Goal: Task Accomplishment & Management: Use online tool/utility

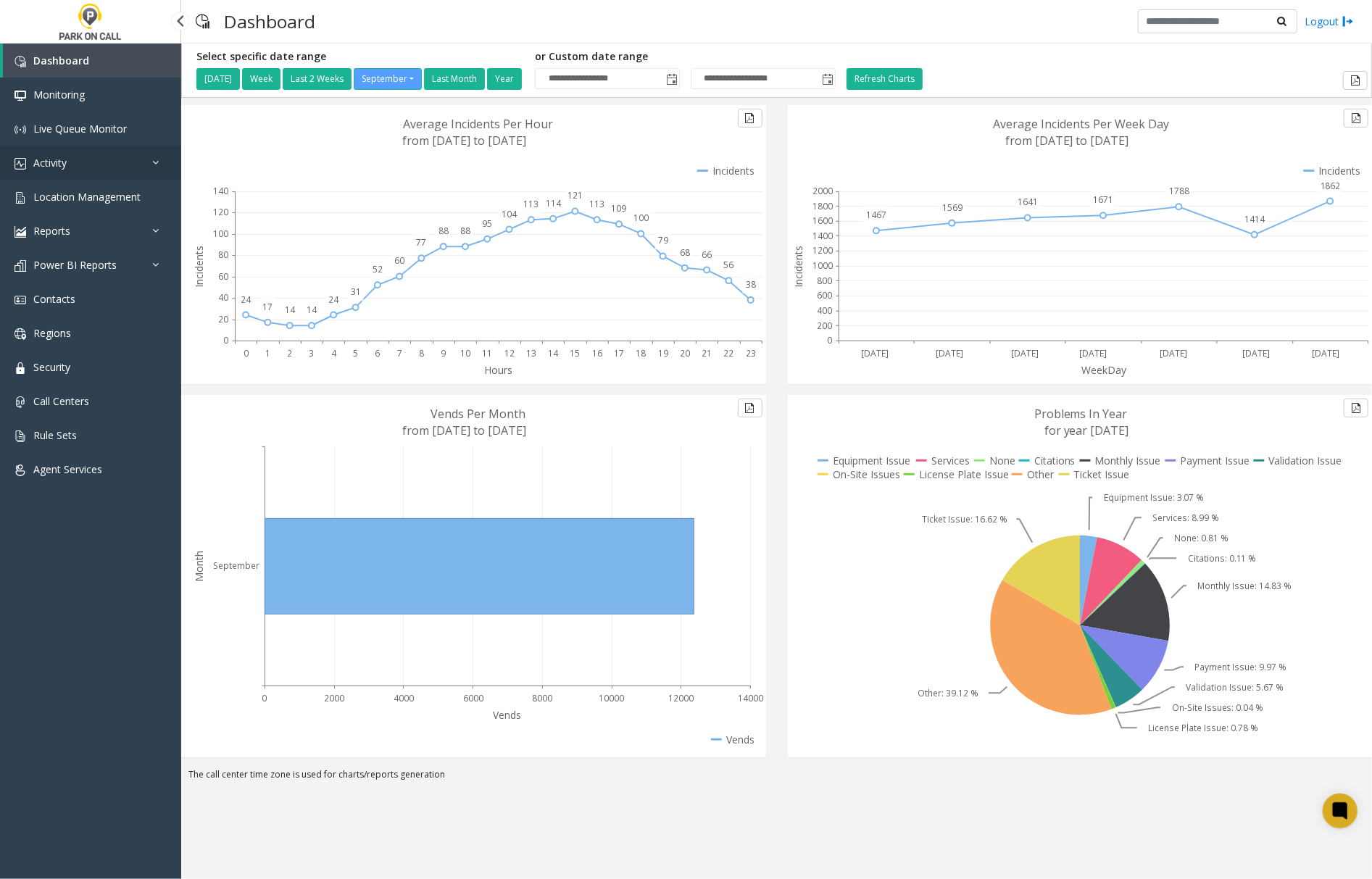
click at [64, 163] on span "Activity" at bounding box center [50, 163] width 34 height 14
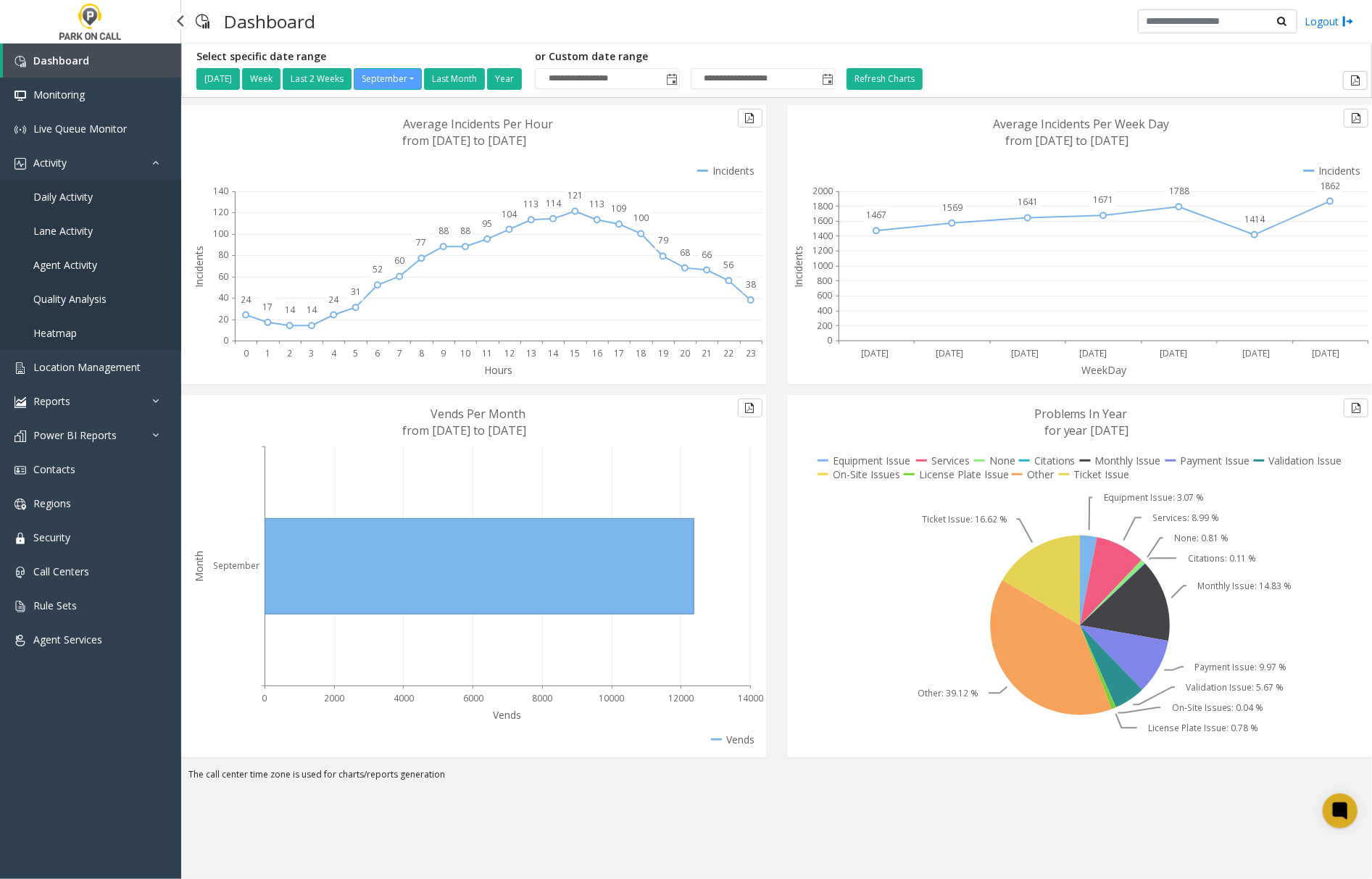
click at [67, 263] on span "Agent Activity" at bounding box center [65, 265] width 64 height 14
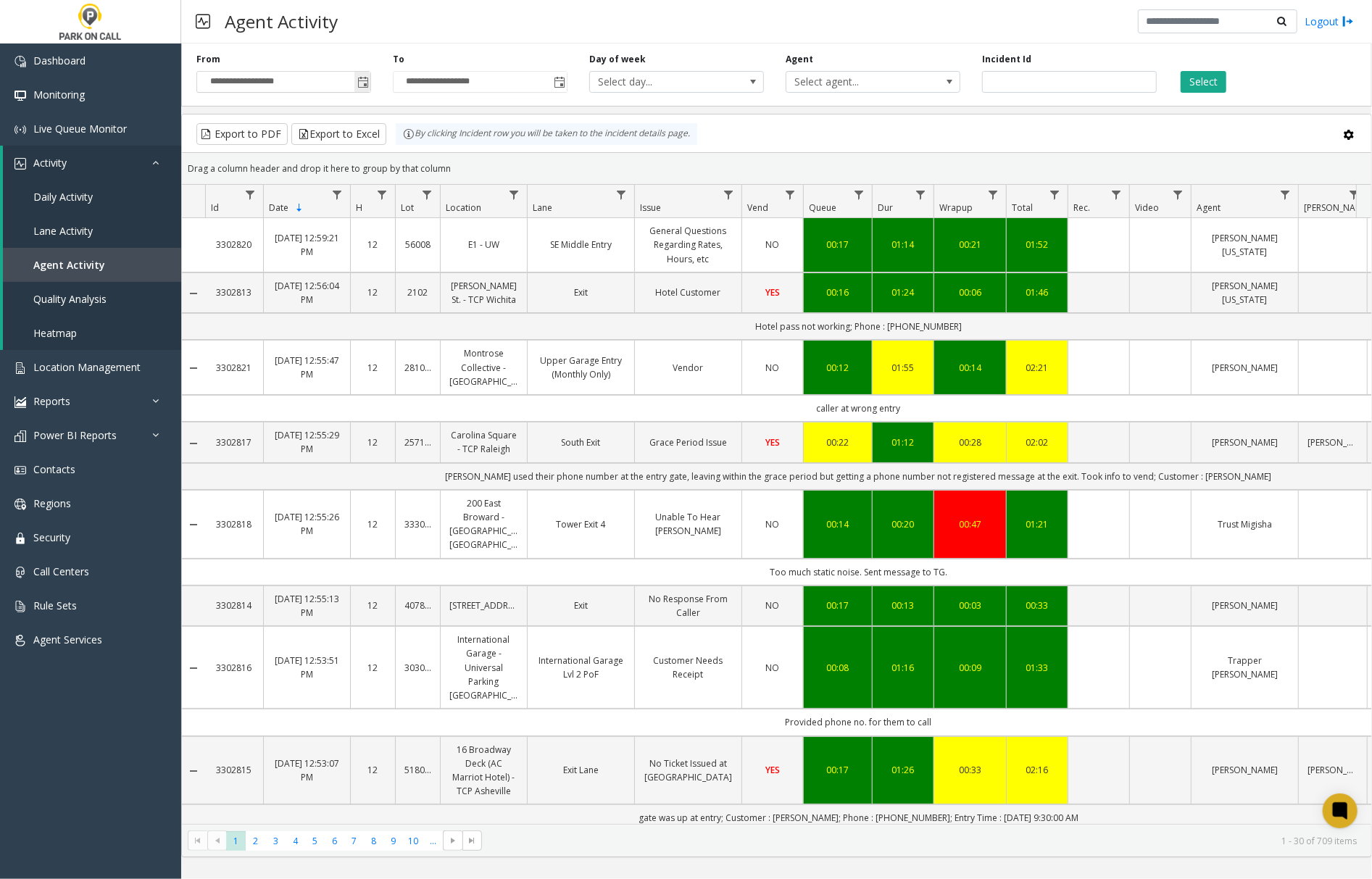
click at [363, 84] on span "Toggle popup" at bounding box center [363, 82] width 11 height 11
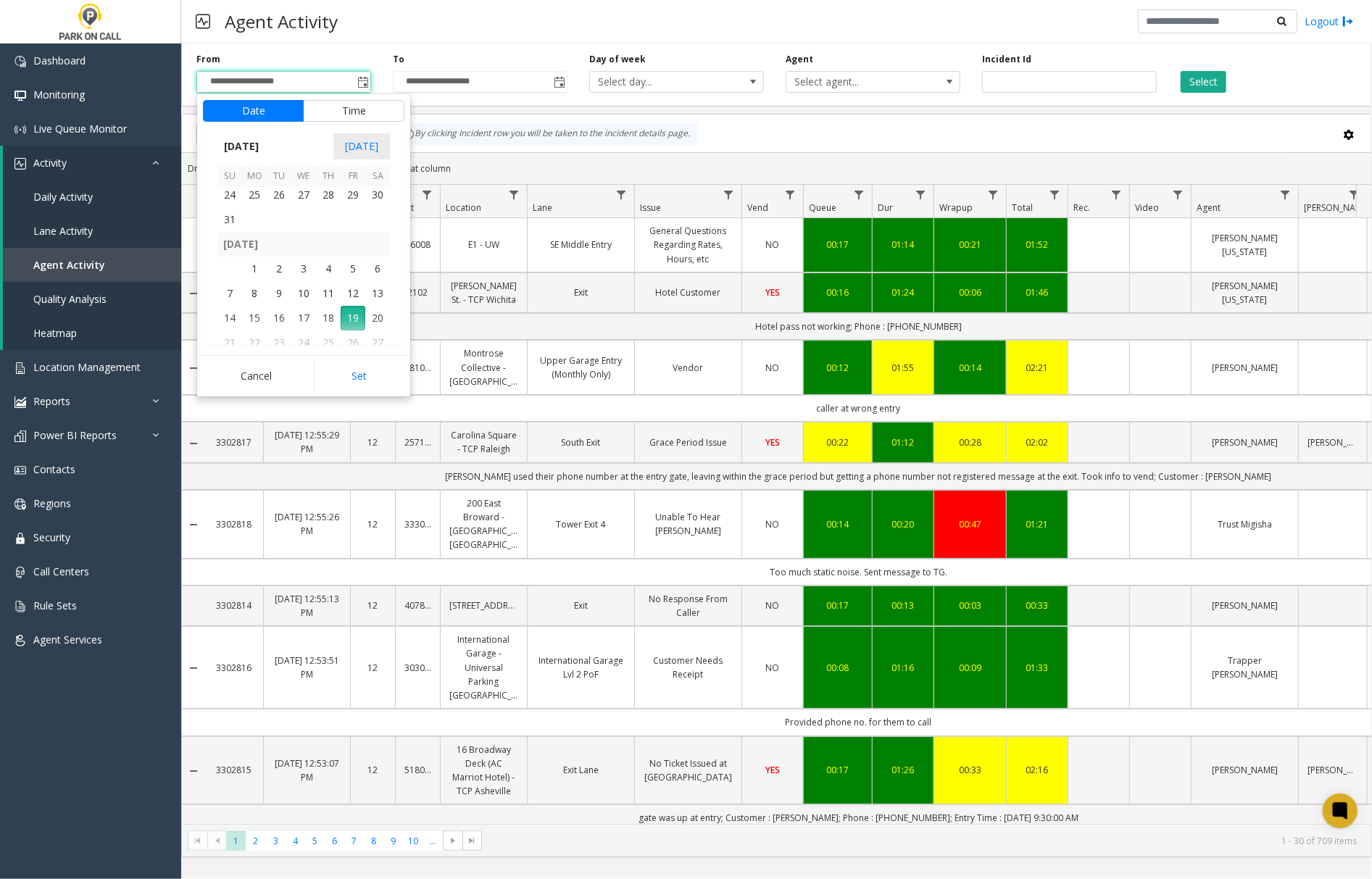
scroll to position [259977, 0]
click at [350, 195] on span "22" at bounding box center [353, 197] width 25 height 25
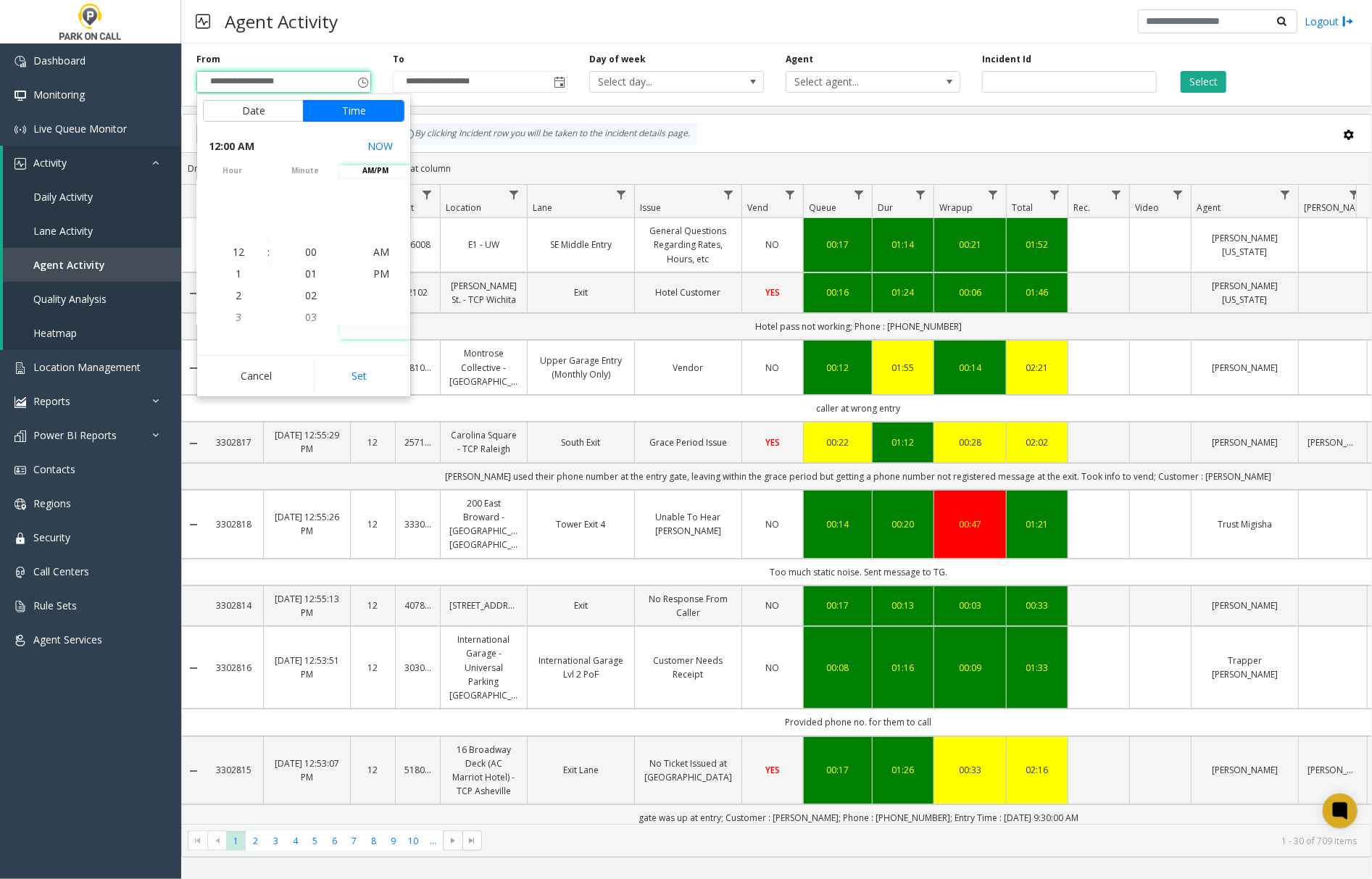
click at [441, 123] on div "By clicking Incident row you will be taken to the incident details page." at bounding box center [547, 133] width 301 height 22
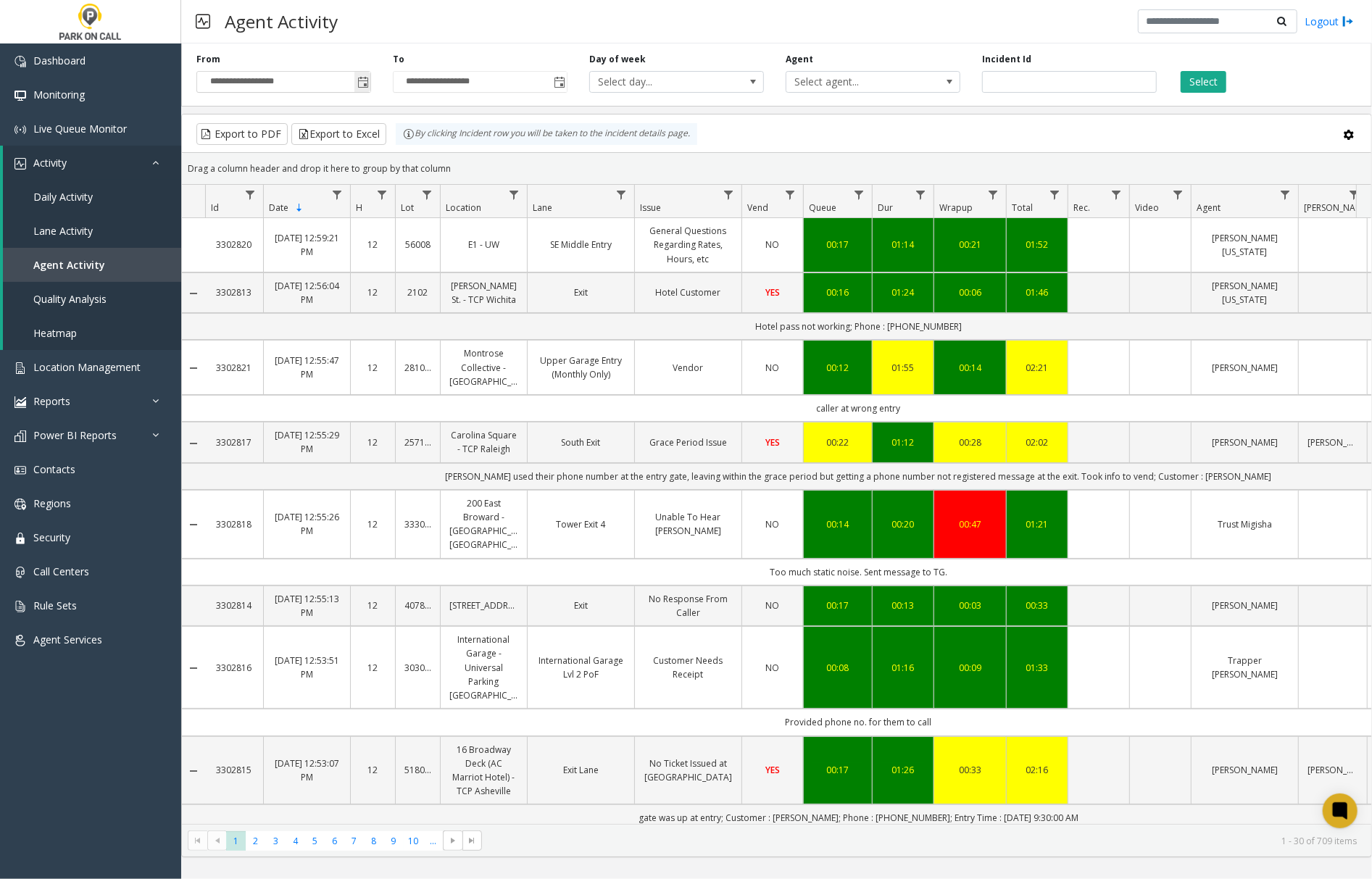
click at [360, 87] on span "Toggle popup" at bounding box center [363, 82] width 11 height 11
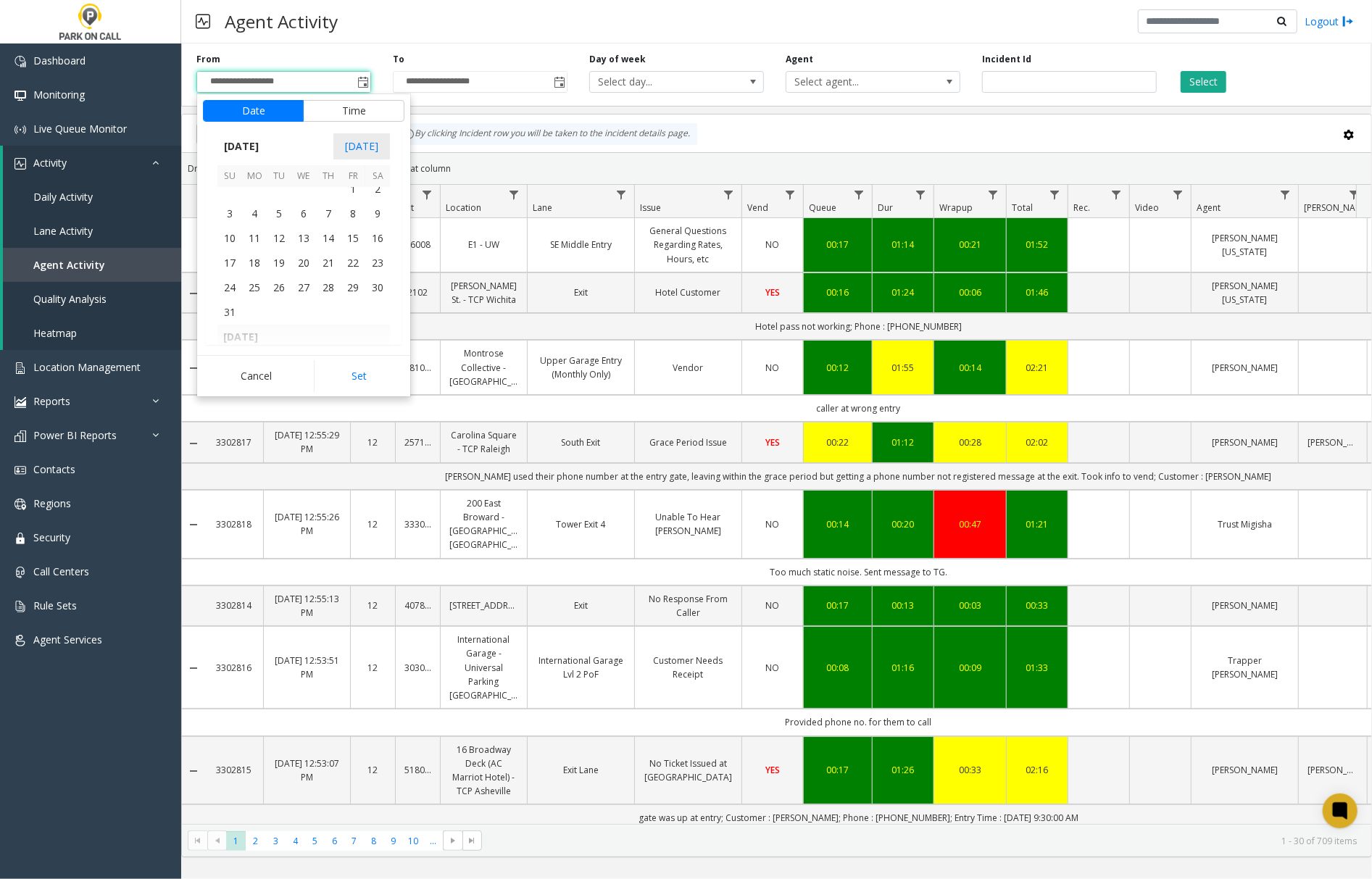
scroll to position [259881, 0]
click at [235, 318] on span "24" at bounding box center [230, 319] width 25 height 25
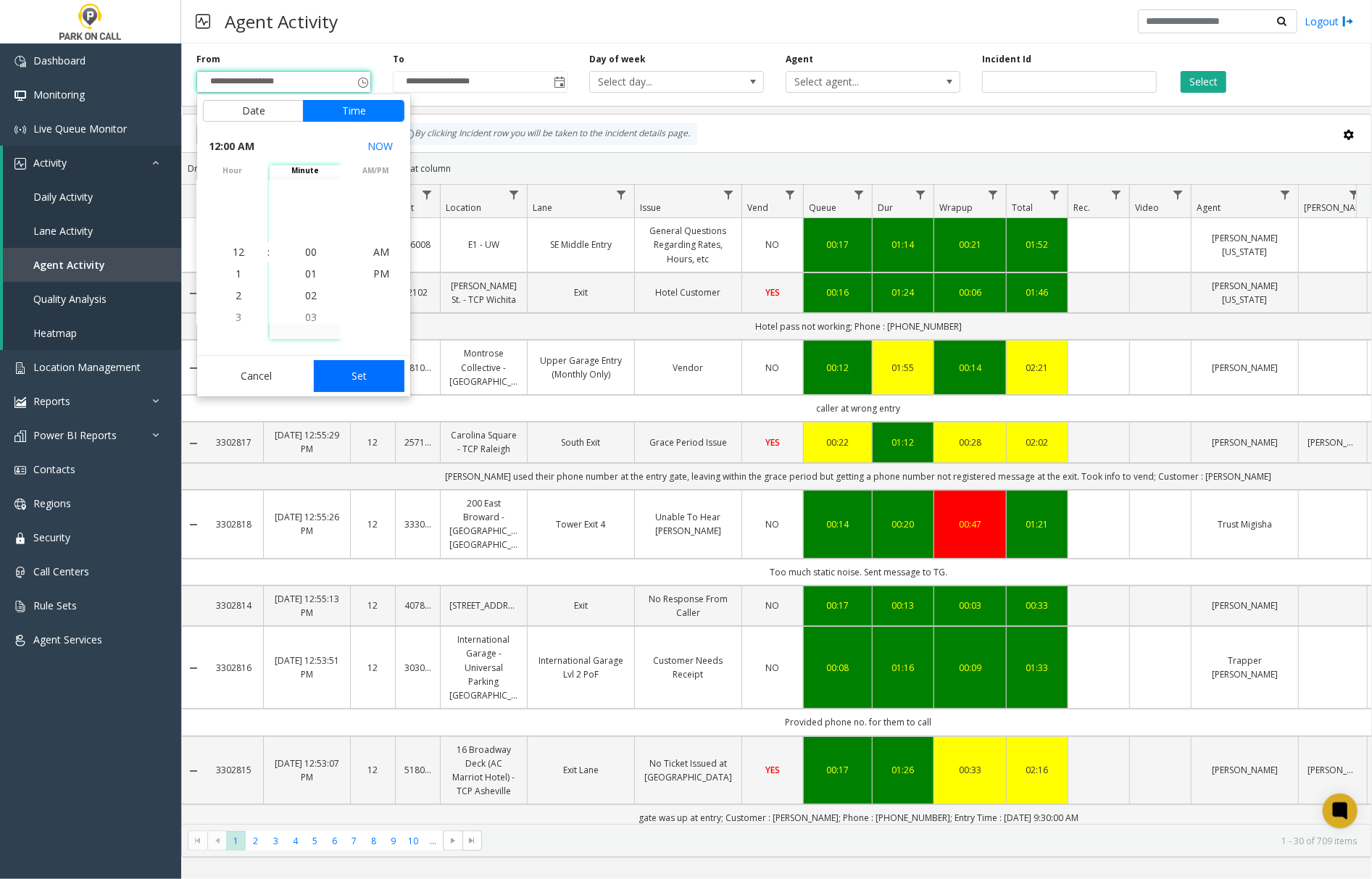
click at [369, 381] on button "Set" at bounding box center [359, 375] width 91 height 32
type input "**********"
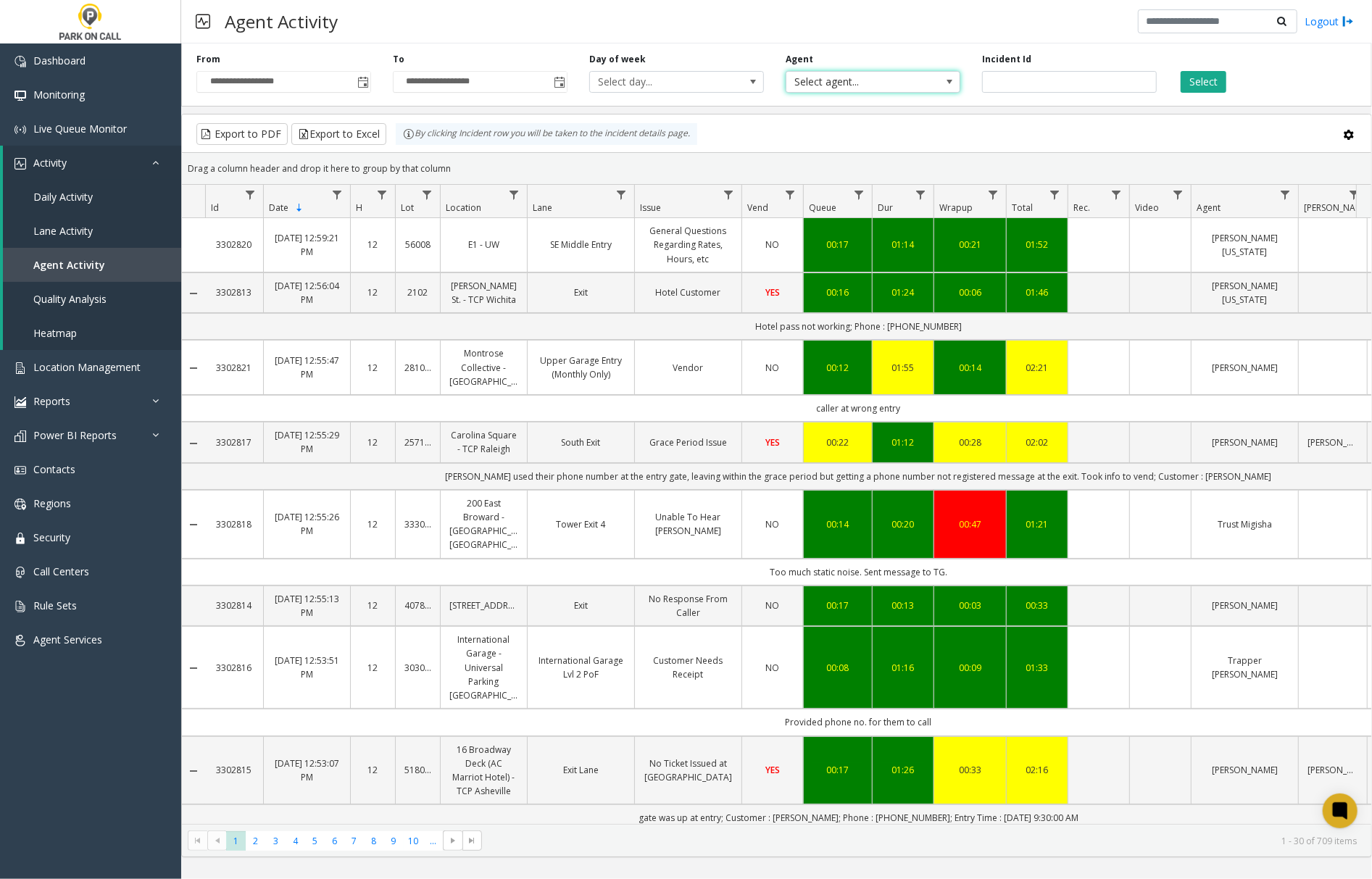
click at [917, 82] on span "Select agent..." at bounding box center [855, 82] width 139 height 21
type input "****"
click at [844, 184] on li "[PERSON_NAME]" at bounding box center [873, 178] width 171 height 20
click at [1203, 84] on button "Select" at bounding box center [1203, 81] width 46 height 22
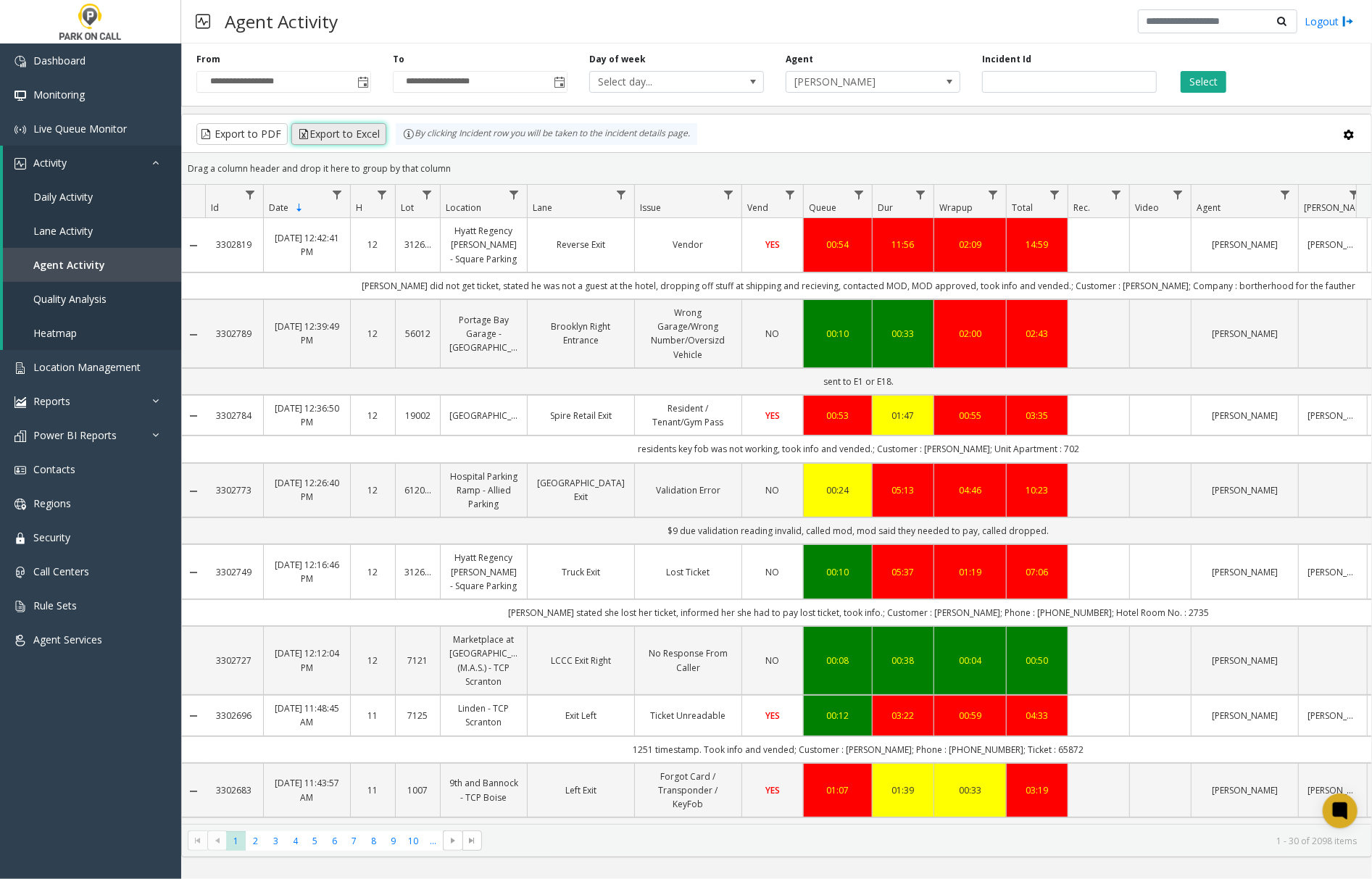
click at [363, 137] on button "Export to Excel" at bounding box center [338, 133] width 95 height 22
